Goal: Find specific page/section: Find specific page/section

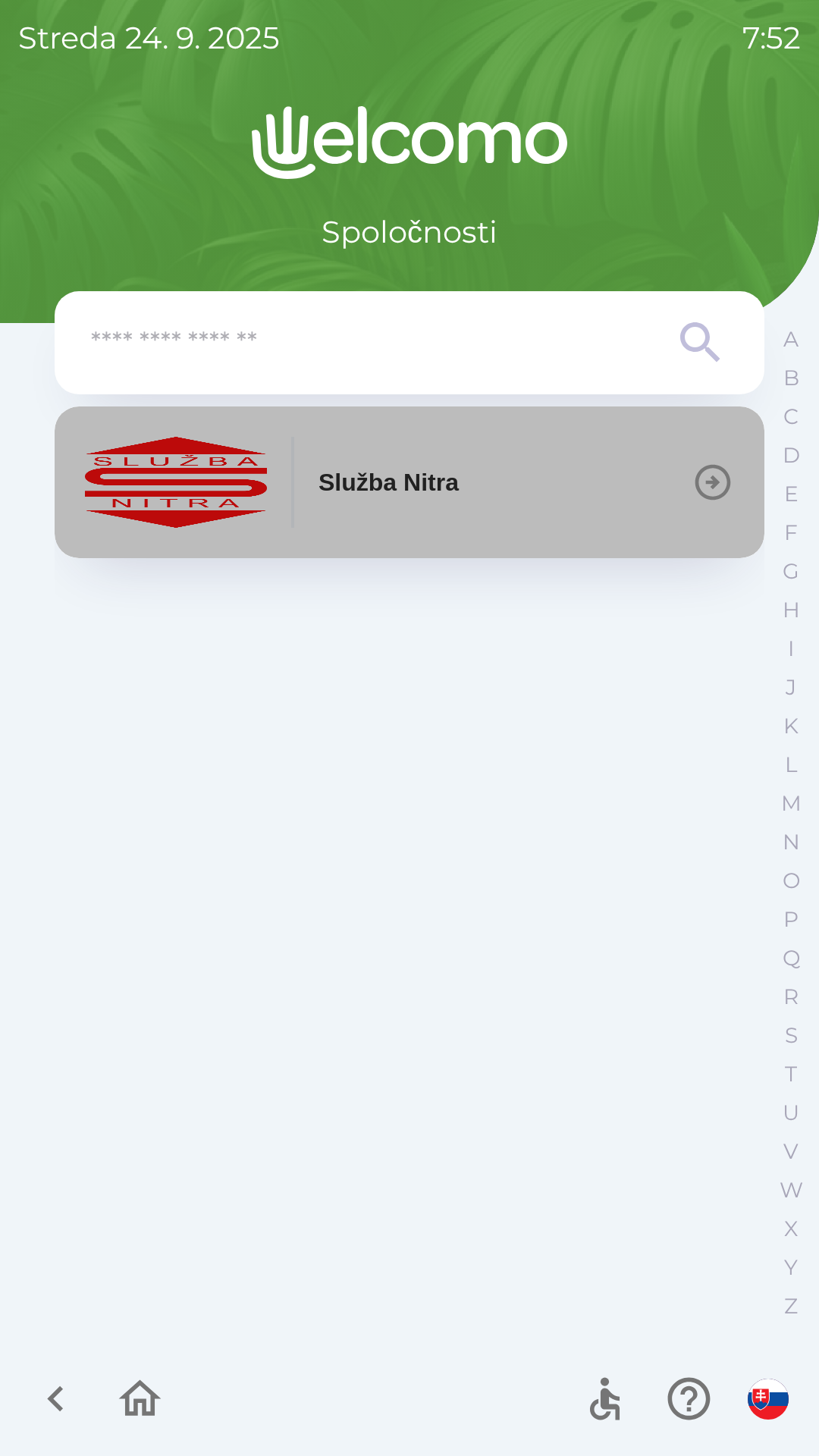
click at [428, 452] on div "Služba Nitra" at bounding box center [272, 482] width 374 height 91
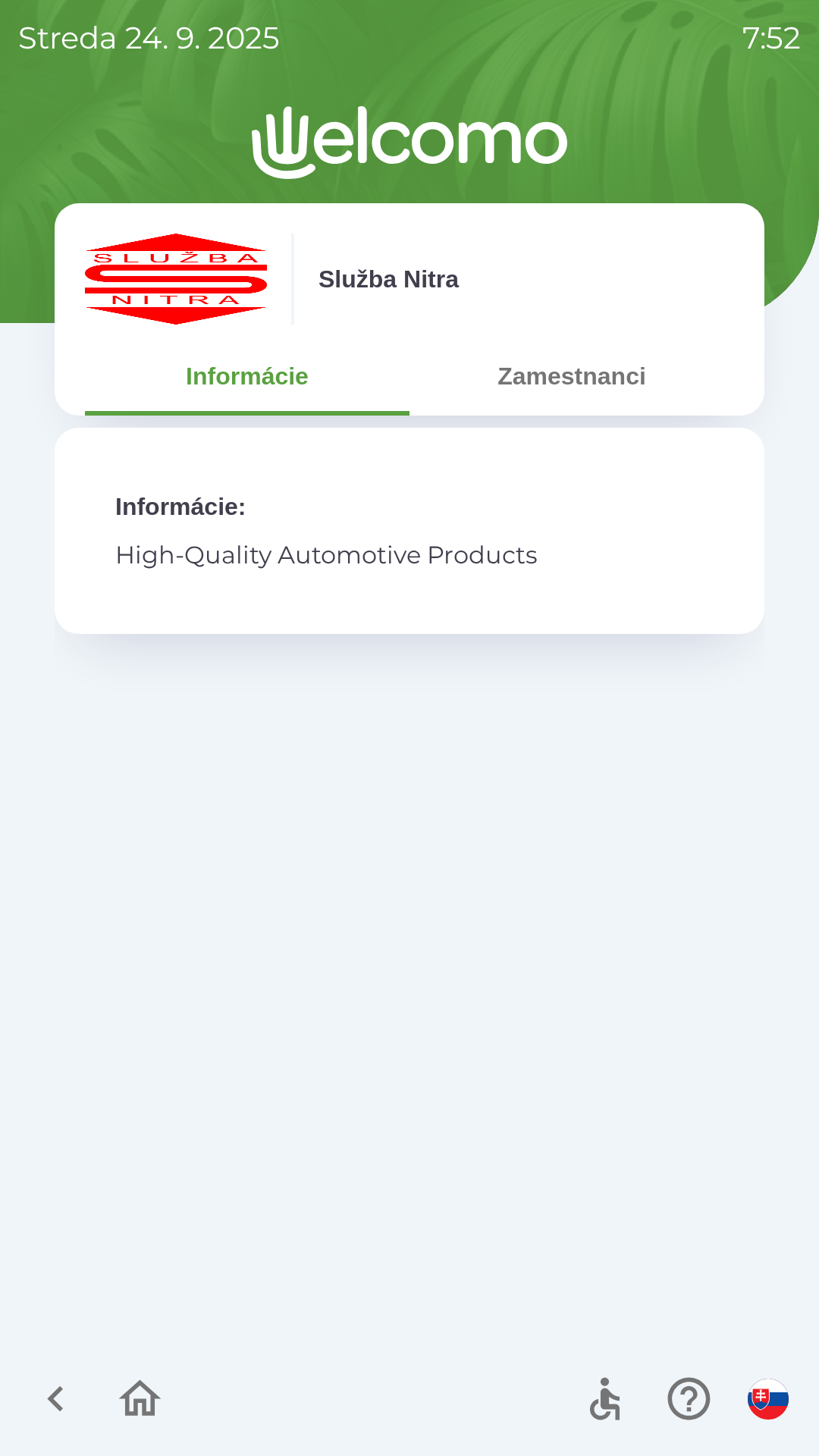
click at [534, 370] on button "Zamestnanci" at bounding box center [571, 376] width 324 height 54
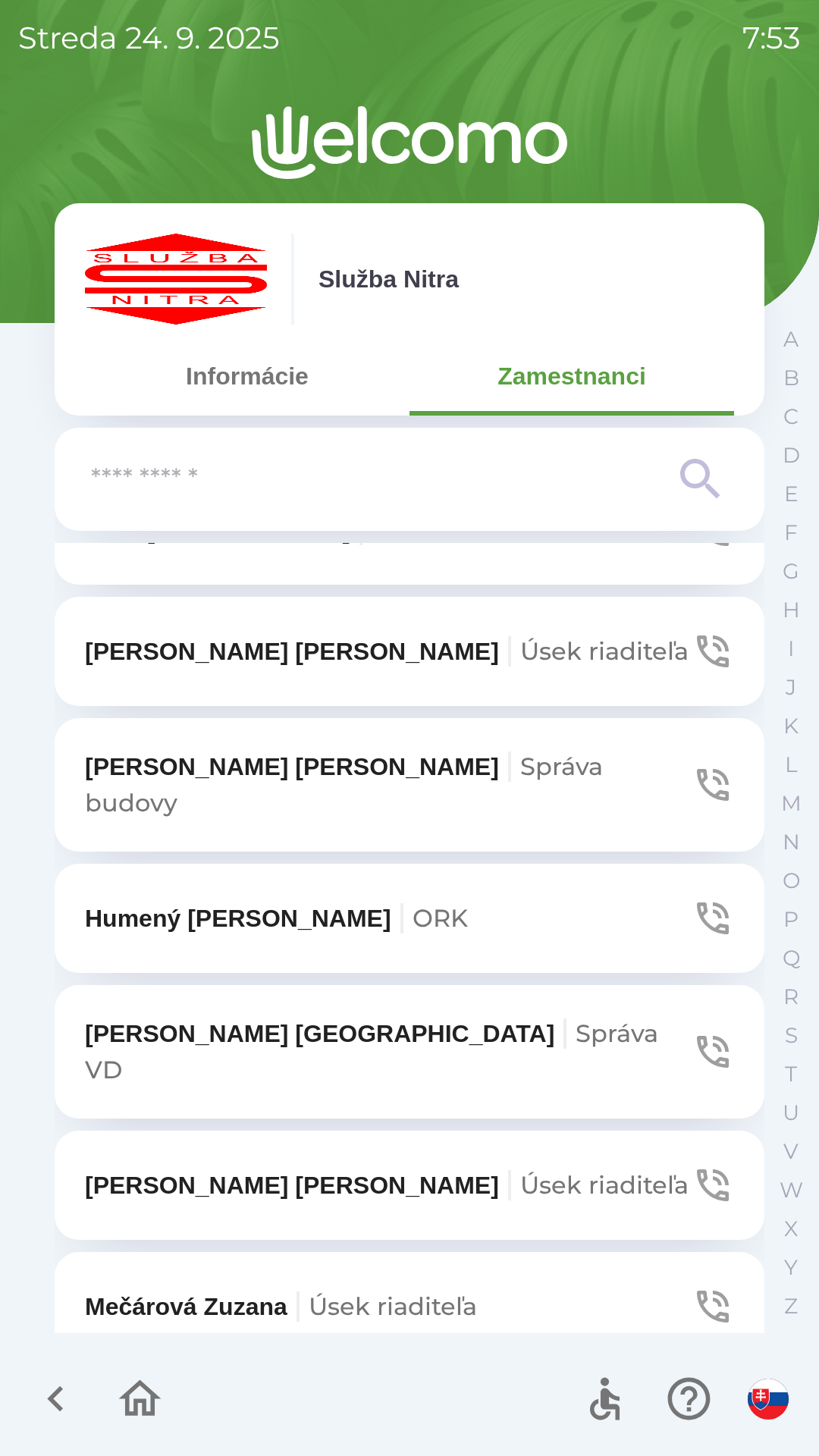
scroll to position [5493, 0]
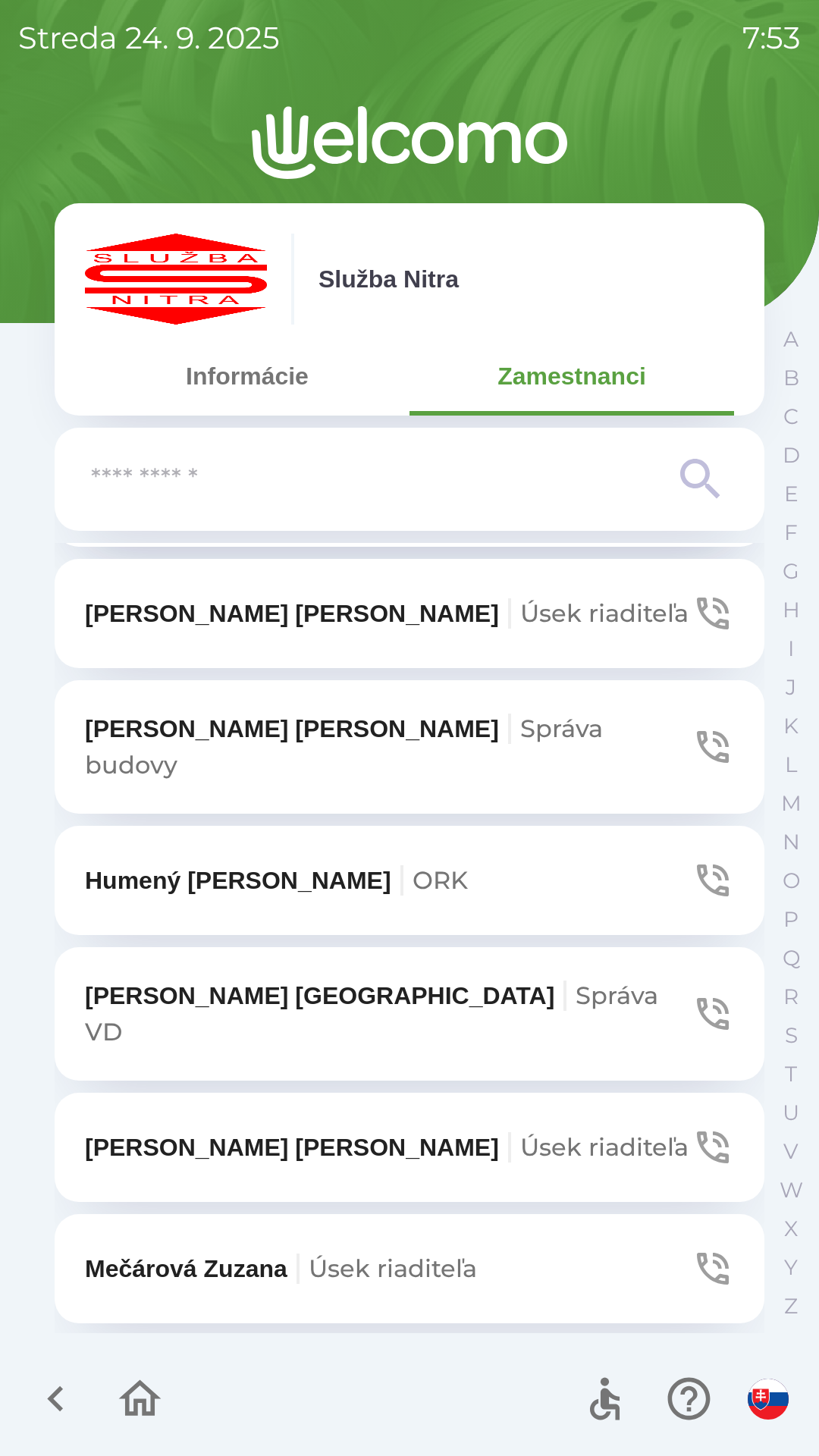
click at [572, 466] on input "text" at bounding box center [379, 480] width 576 height 42
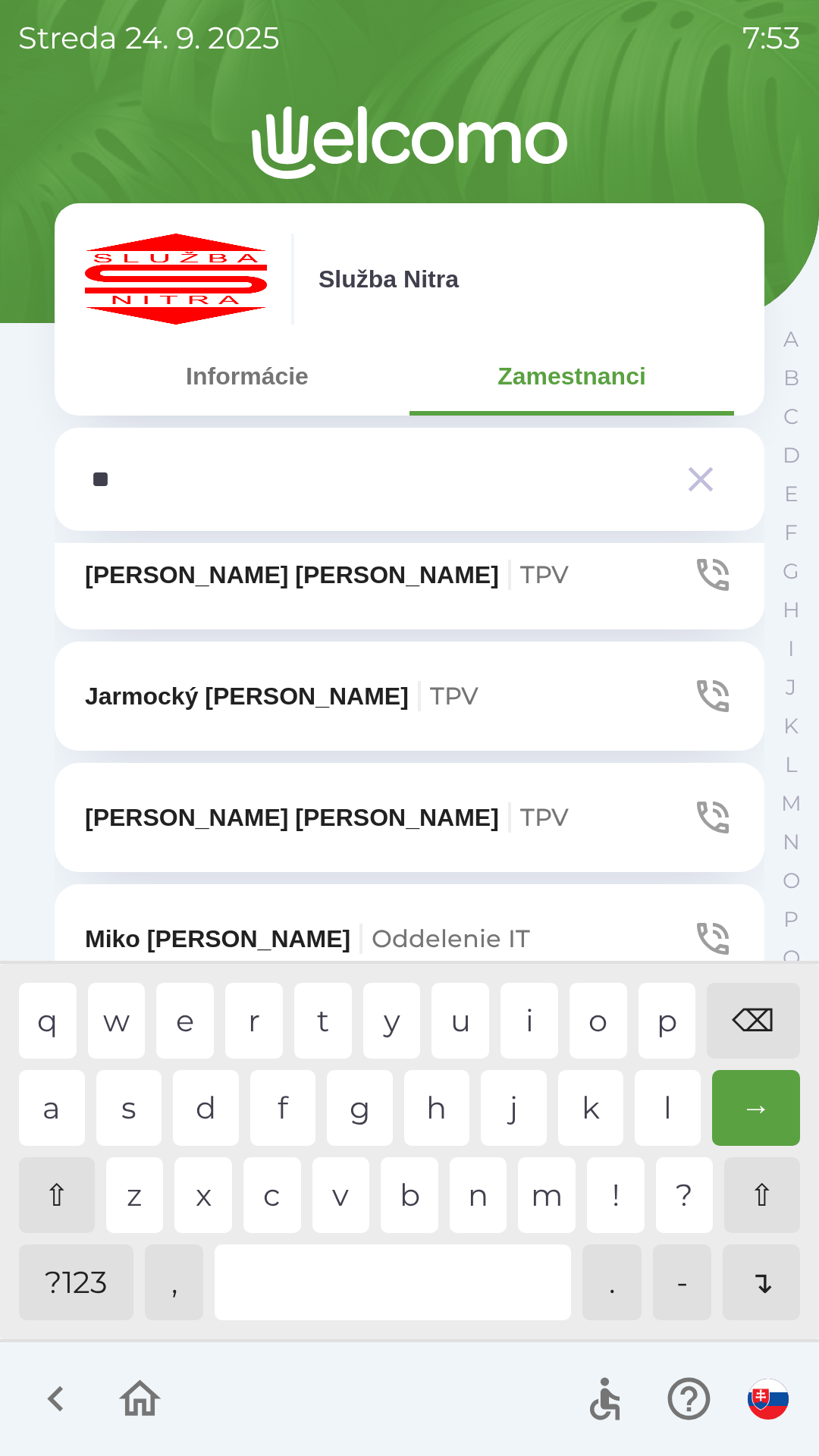
scroll to position [0, 0]
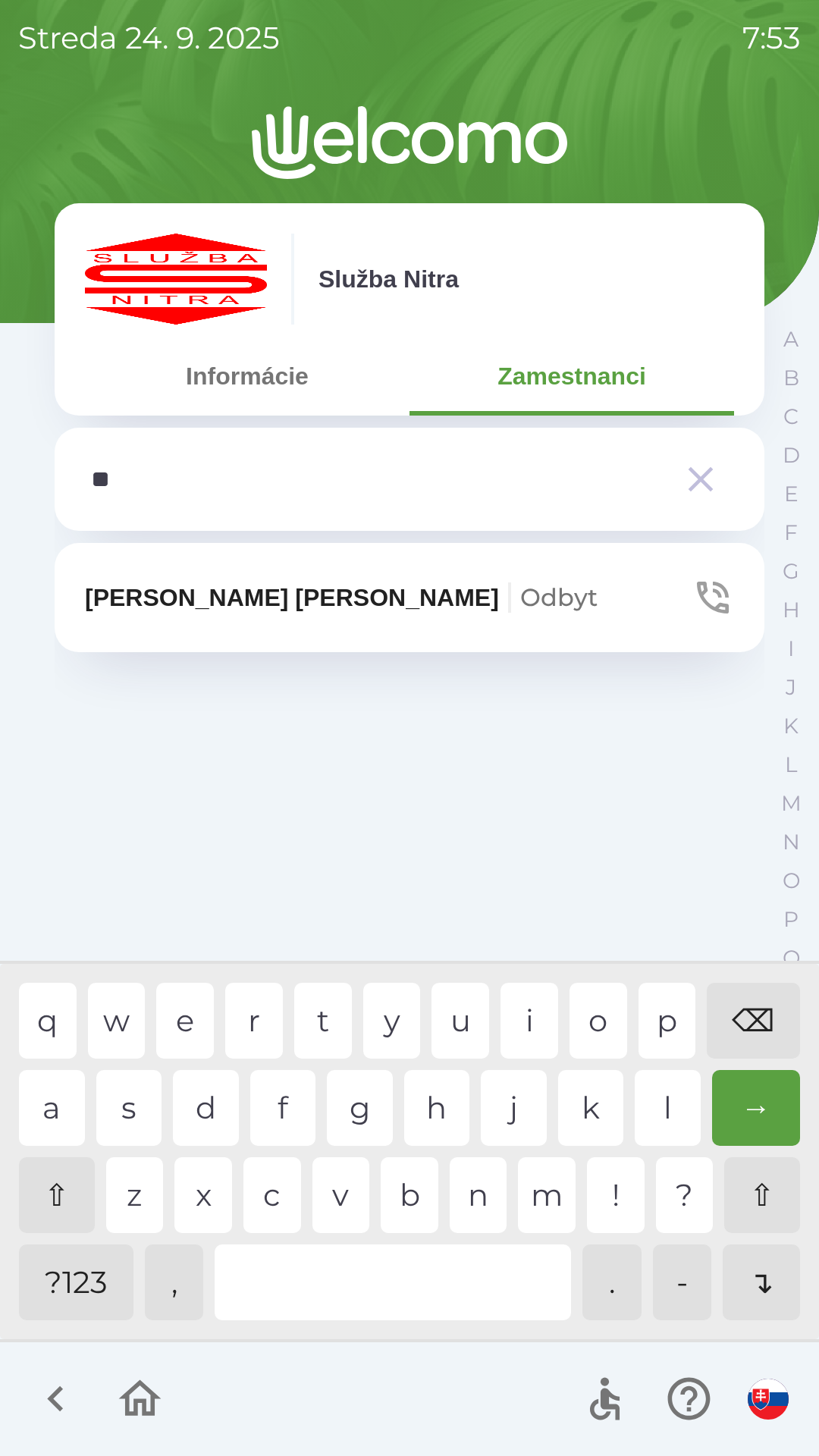
type input "***"
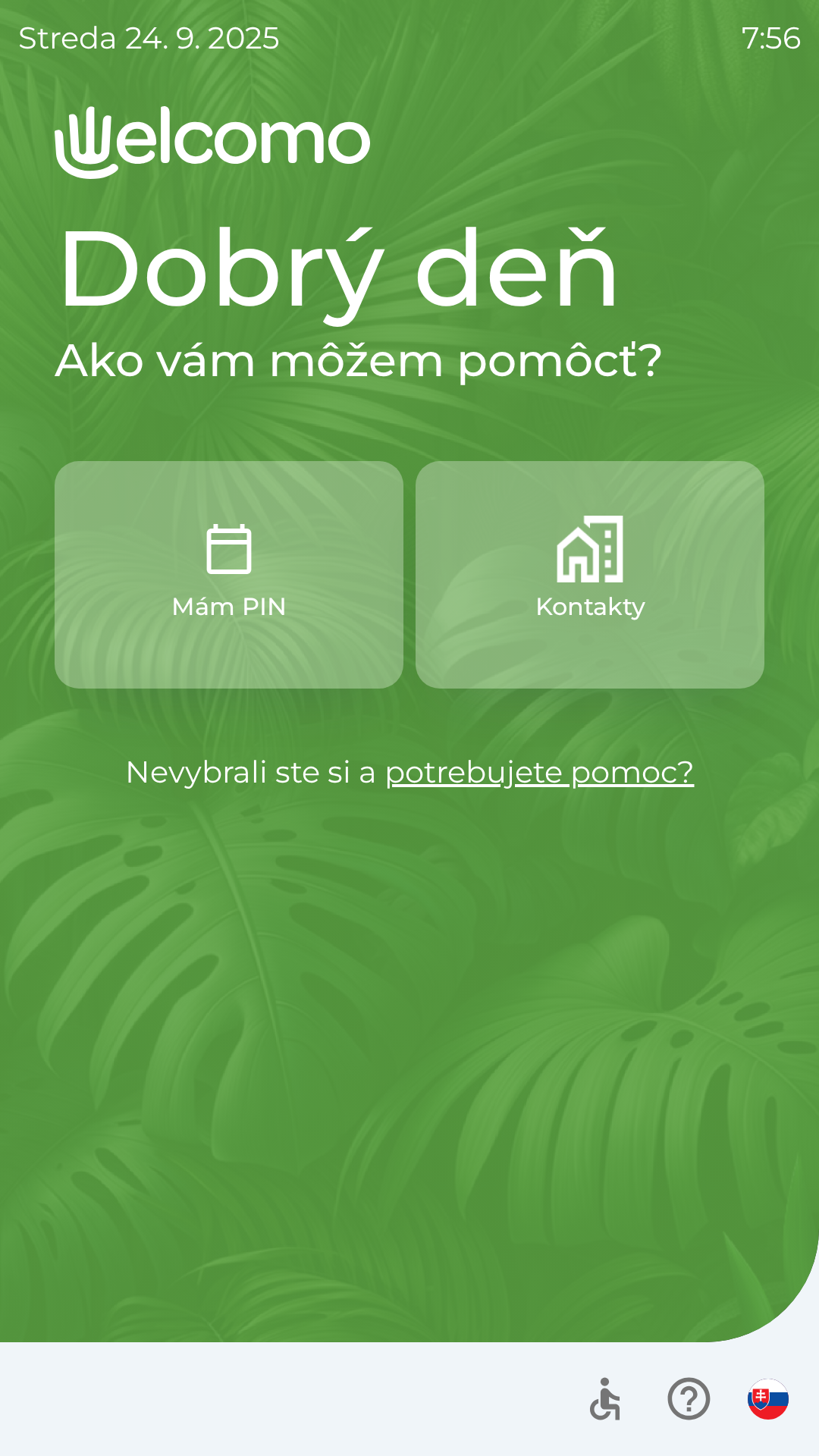
click at [601, 570] on img "button" at bounding box center [590, 549] width 67 height 67
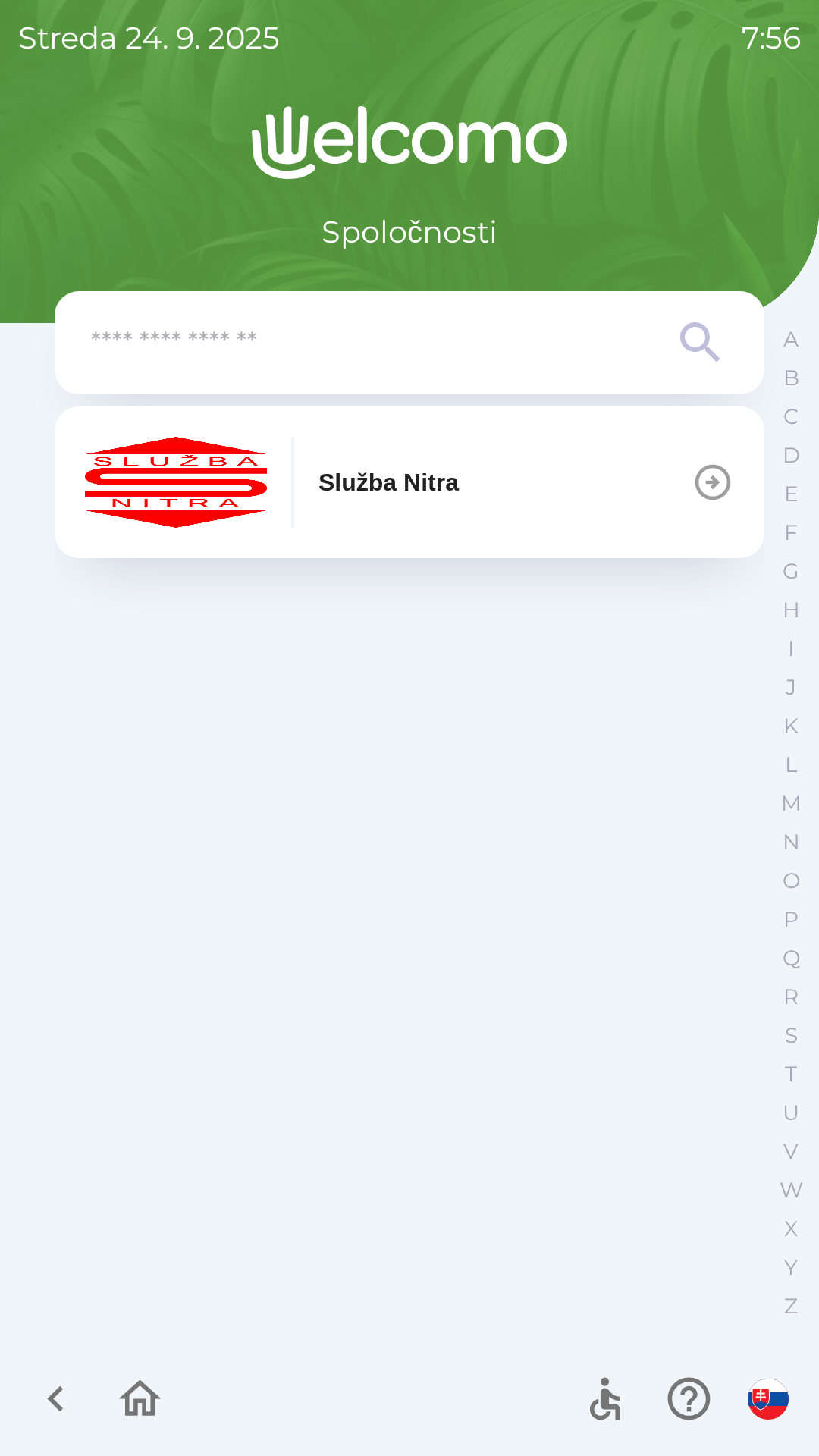
click at [450, 466] on p "Služba Nitra" at bounding box center [388, 482] width 140 height 36
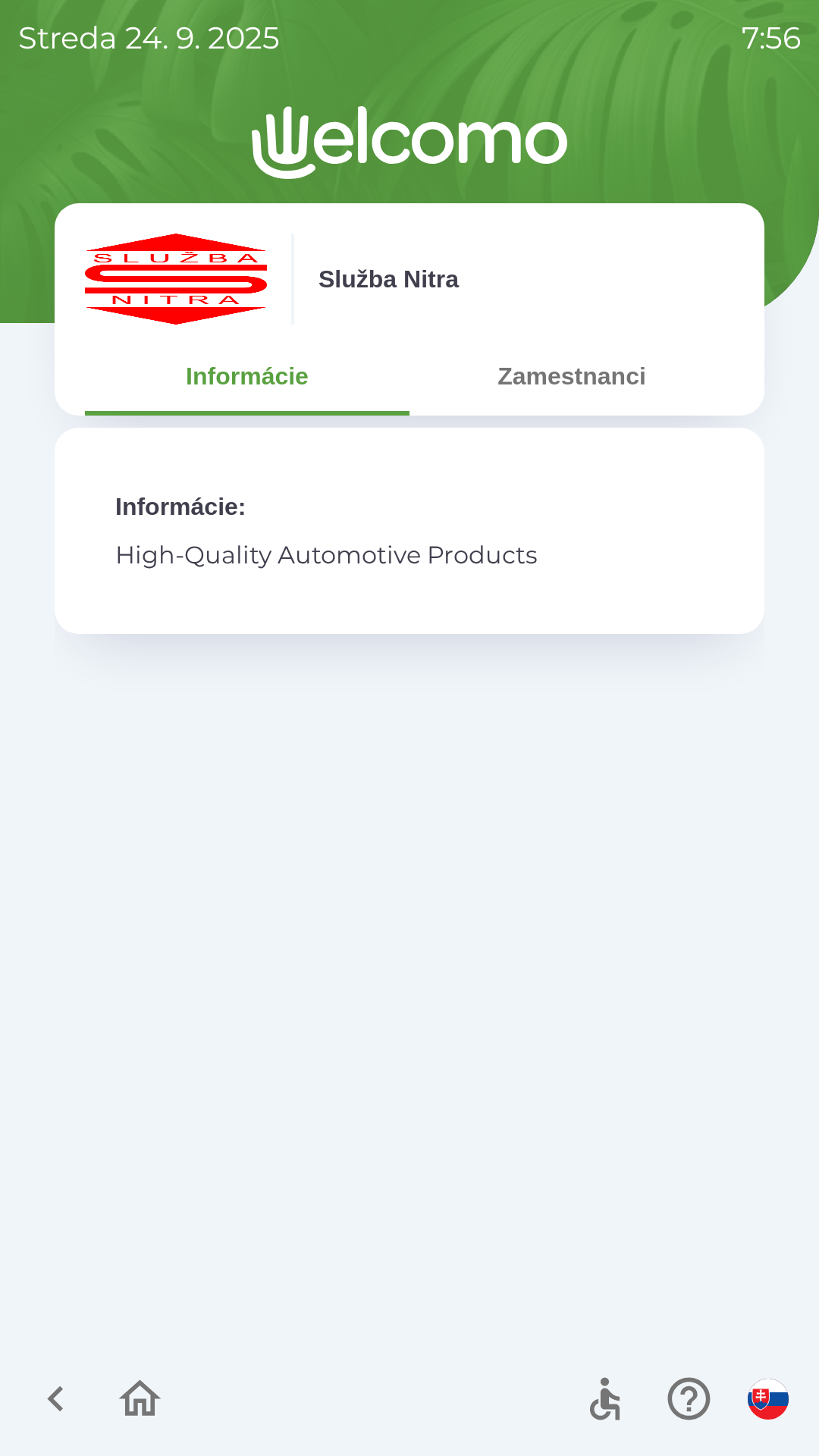
click at [542, 386] on button "Zamestnanci" at bounding box center [571, 376] width 324 height 54
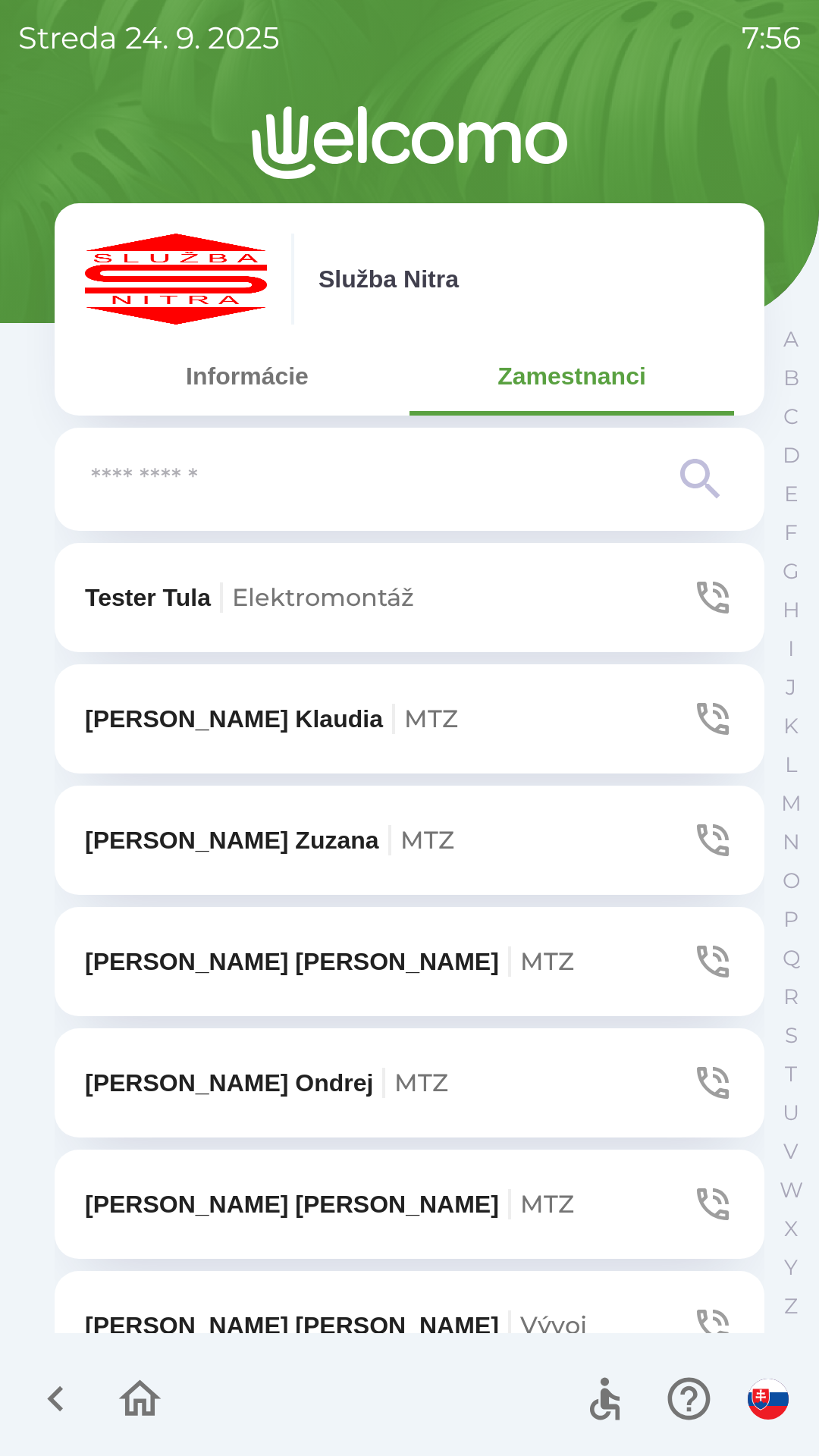
click at [405, 466] on input "text" at bounding box center [379, 480] width 576 height 42
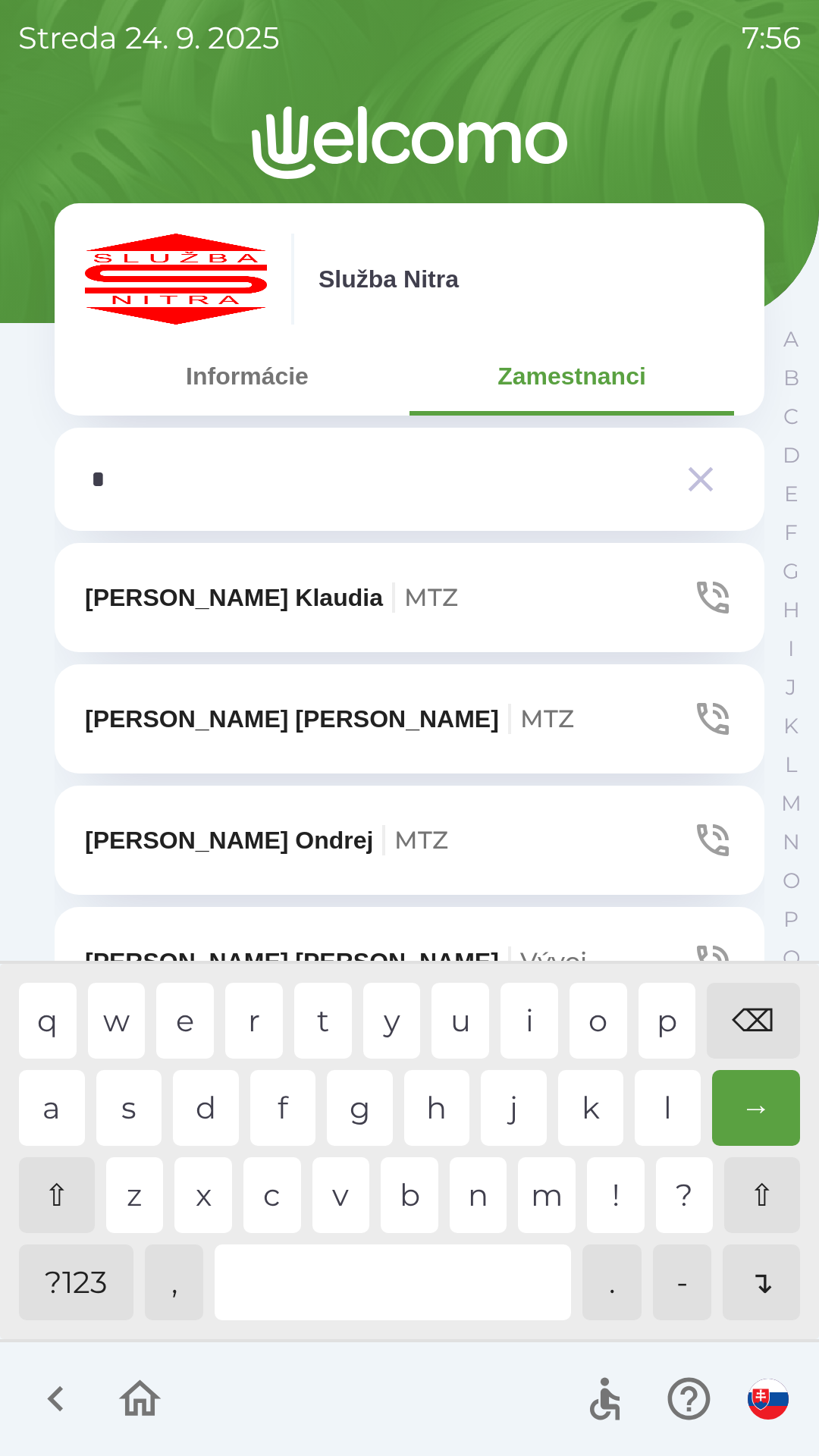
click at [600, 1110] on div "k" at bounding box center [591, 1108] width 66 height 76
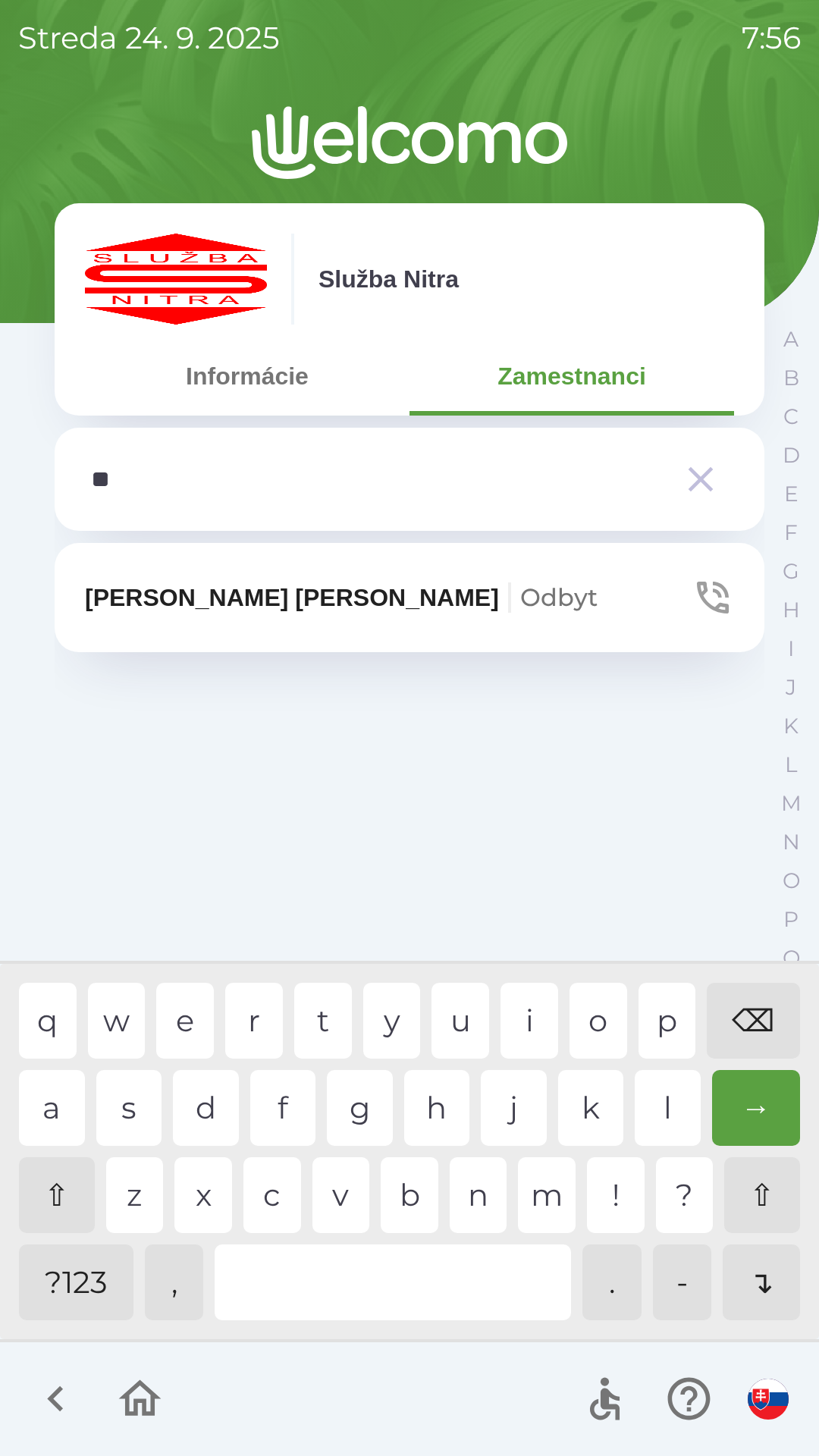
click at [248, 1015] on div "r" at bounding box center [254, 1021] width 58 height 76
click at [759, 1022] on div "⌫" at bounding box center [753, 1021] width 93 height 76
type input "*"
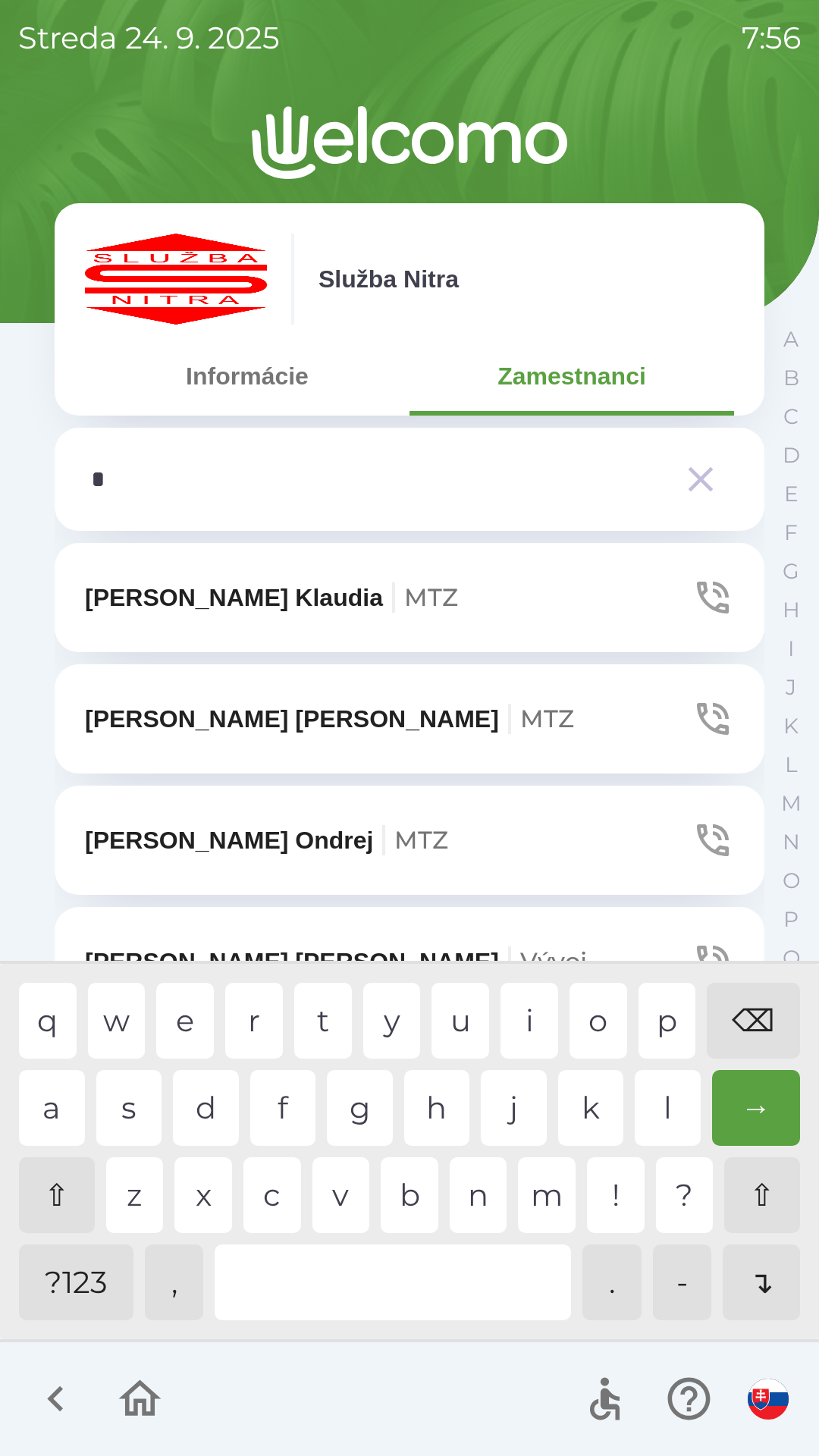
click at [756, 1022] on div "⌫" at bounding box center [753, 1021] width 93 height 76
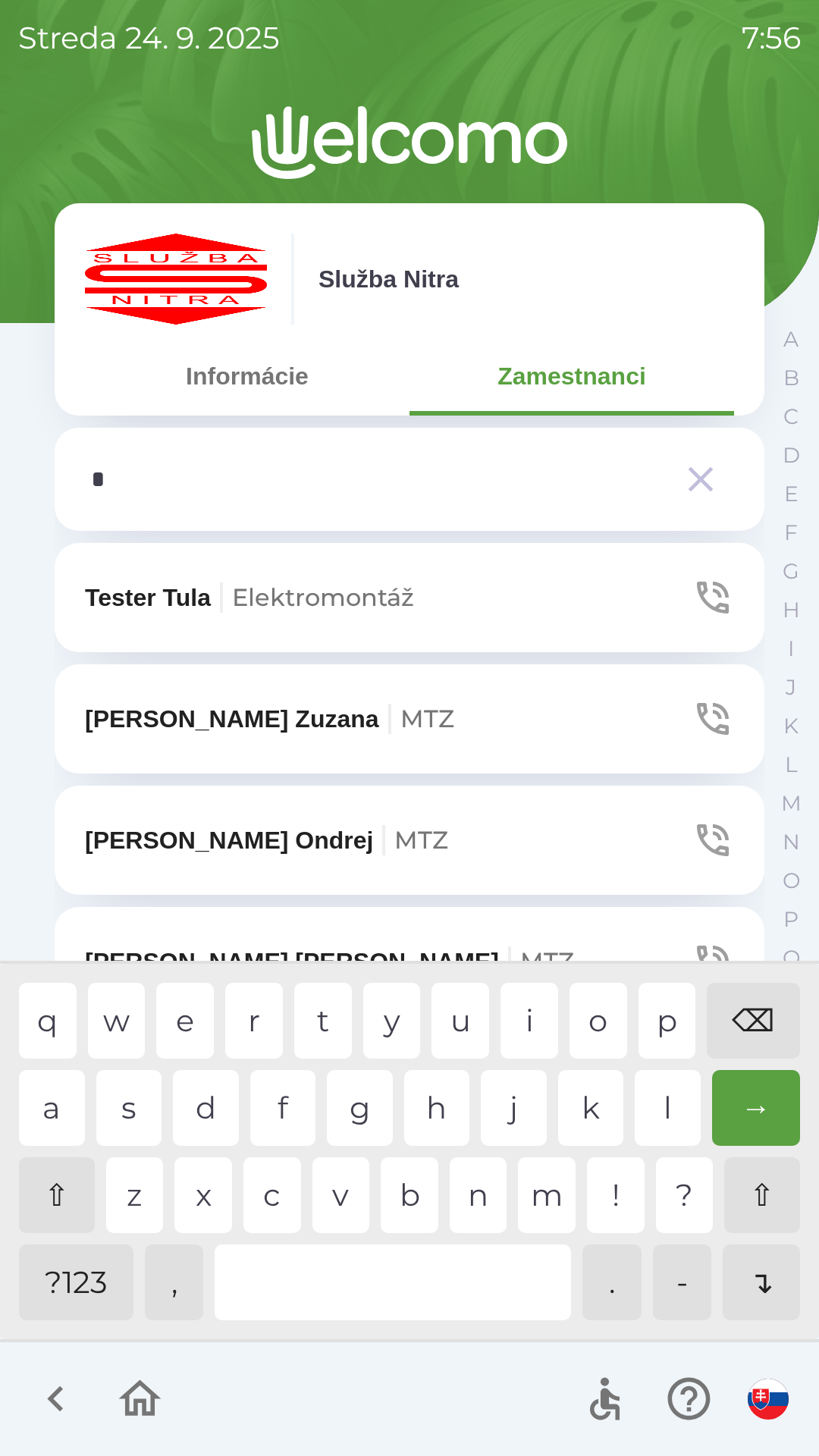
click at [135, 1102] on div "s" at bounding box center [129, 1108] width 66 height 76
click at [318, 1019] on div "t" at bounding box center [323, 1021] width 58 height 76
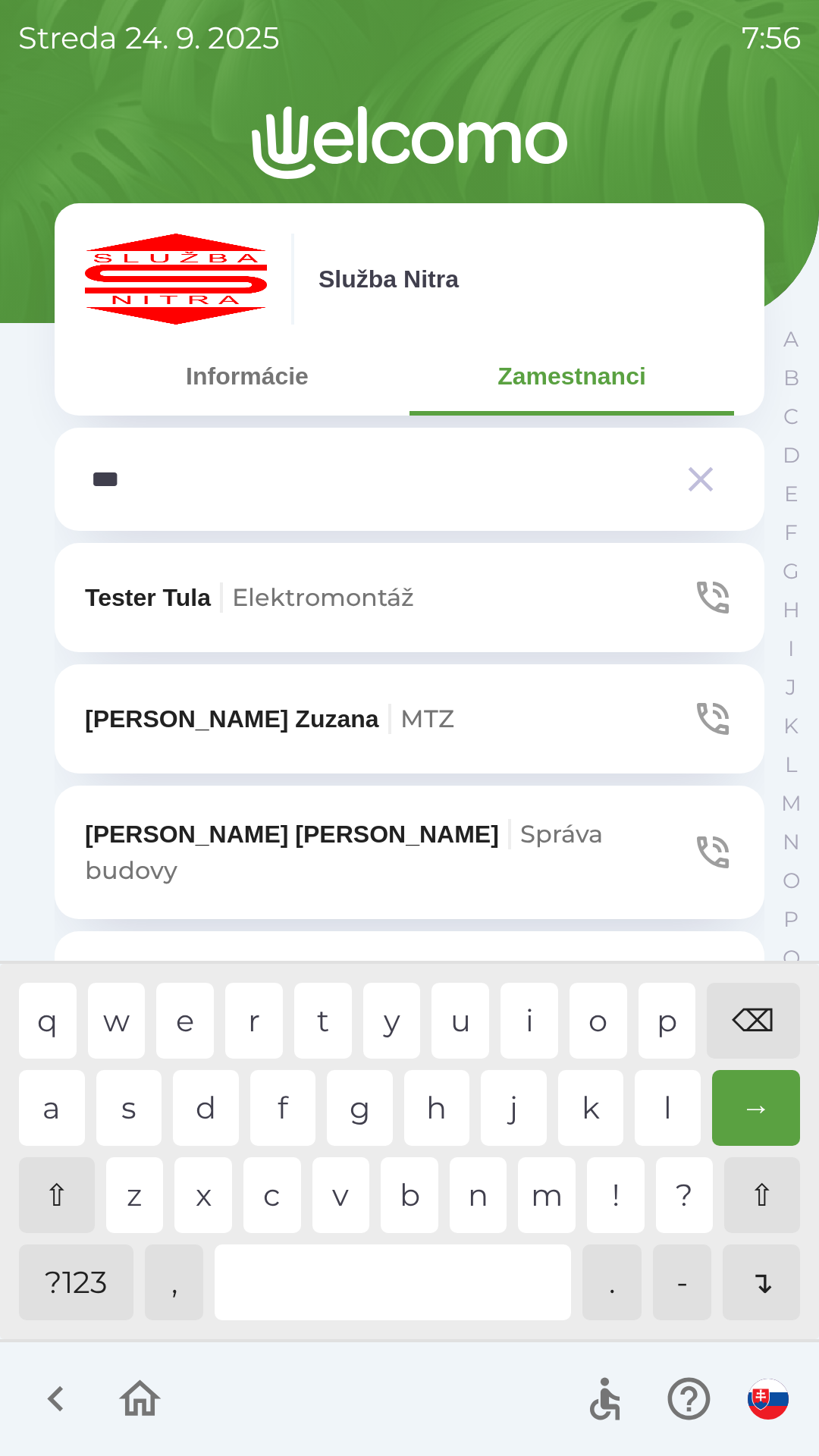
type input "****"
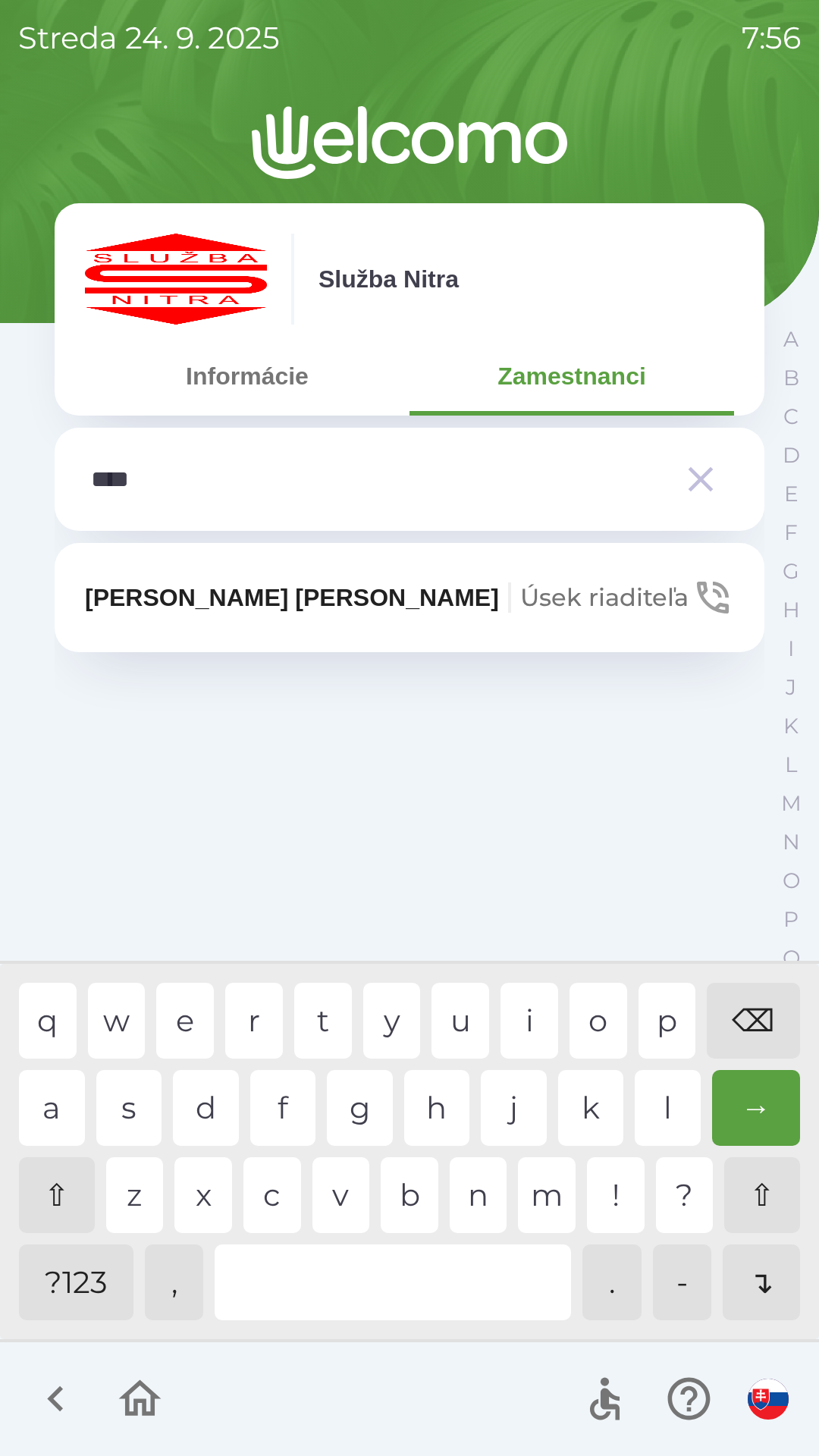
click at [293, 1102] on div "f" at bounding box center [283, 1108] width 66 height 76
